Goal: Check status: Check status

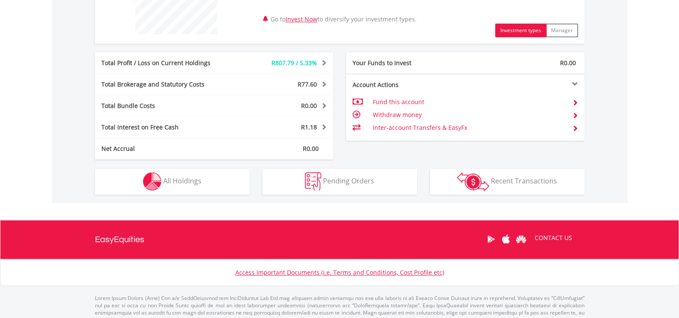
scroll to position [407, 0]
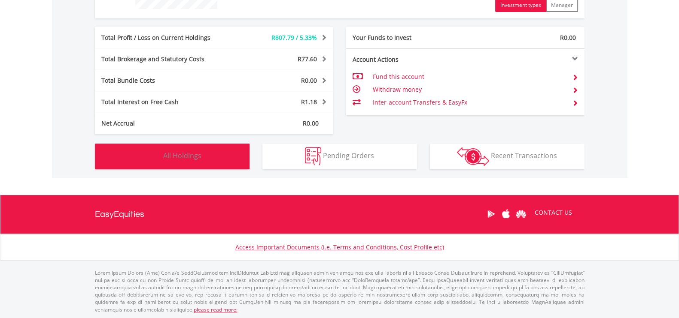
click at [173, 148] on button "Holdings All Holdings" at bounding box center [172, 157] width 154 height 26
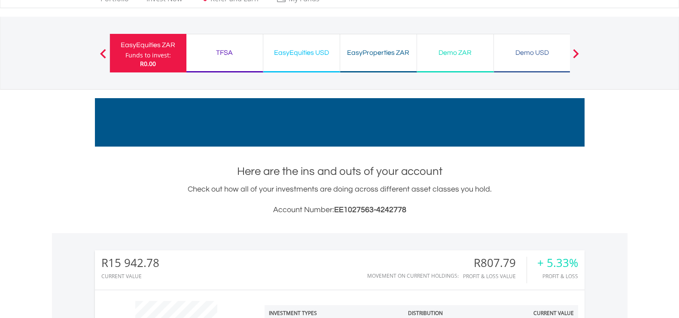
scroll to position [0, 0]
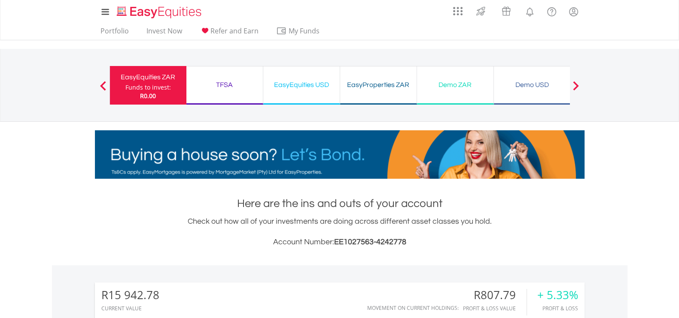
click at [230, 82] on div "TFSA" at bounding box center [224, 85] width 66 height 12
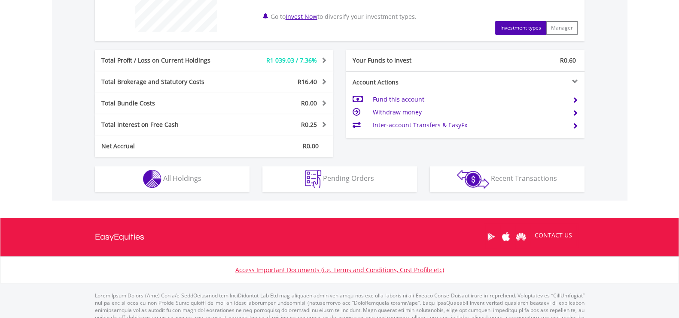
scroll to position [407, 0]
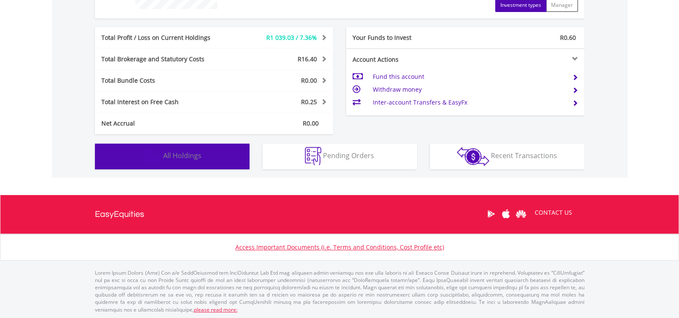
click at [187, 149] on button "Holdings All Holdings" at bounding box center [172, 157] width 154 height 26
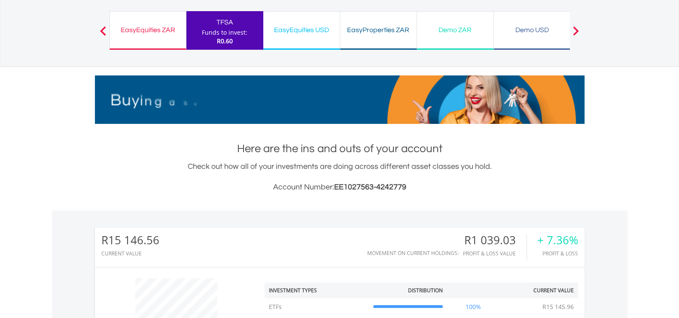
scroll to position [0, 0]
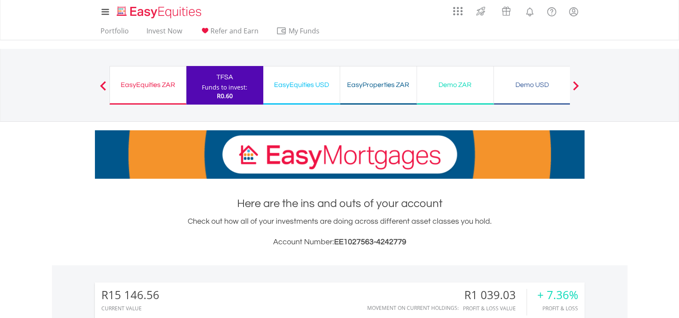
click at [287, 85] on div "EasyEquities USD" at bounding box center [301, 85] width 66 height 12
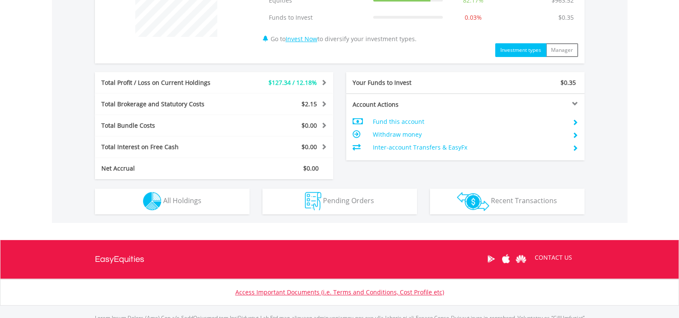
scroll to position [386, 0]
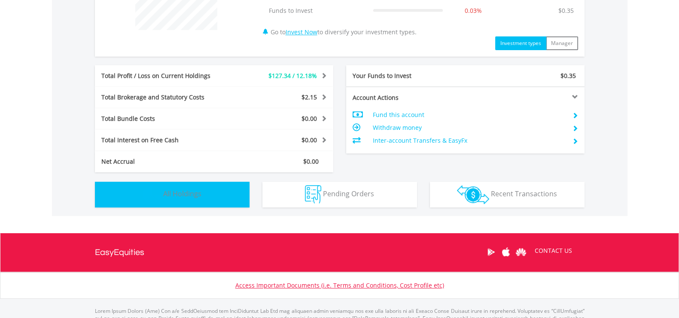
click at [192, 198] on button "Holdings All Holdings" at bounding box center [172, 195] width 154 height 26
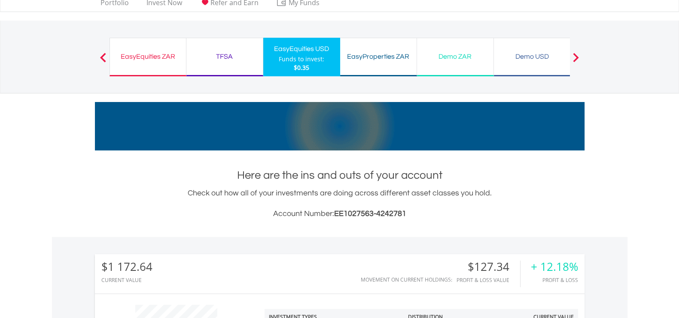
scroll to position [0, 0]
